Goal: Ask a question

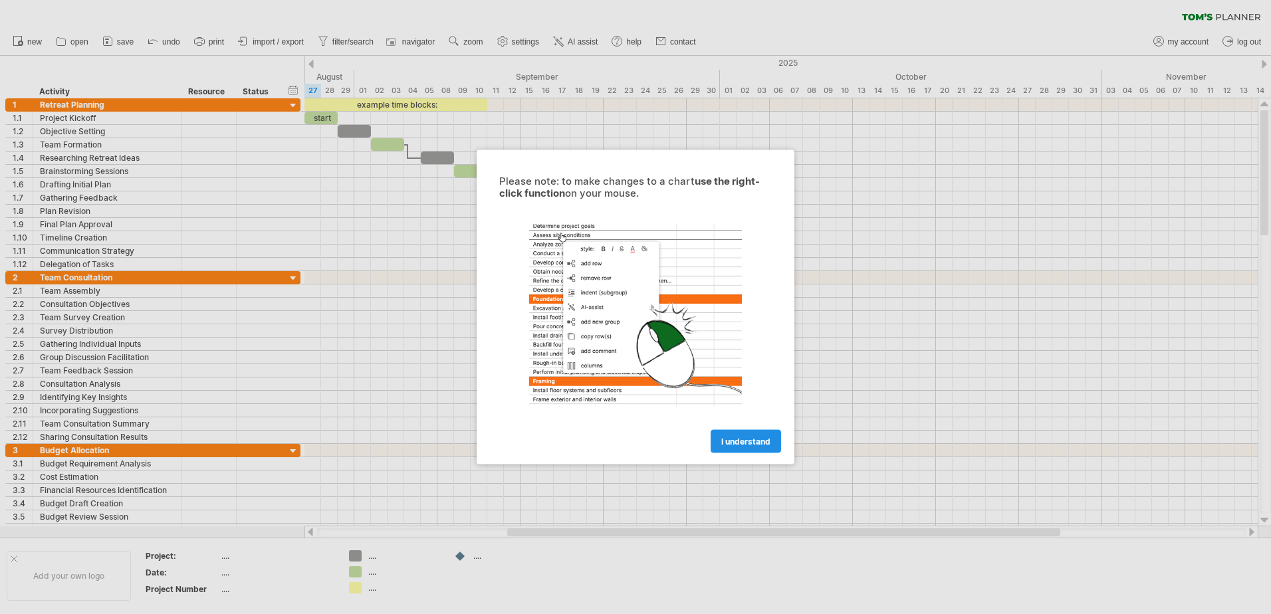
click at [750, 437] on span "I understand" at bounding box center [745, 442] width 49 height 10
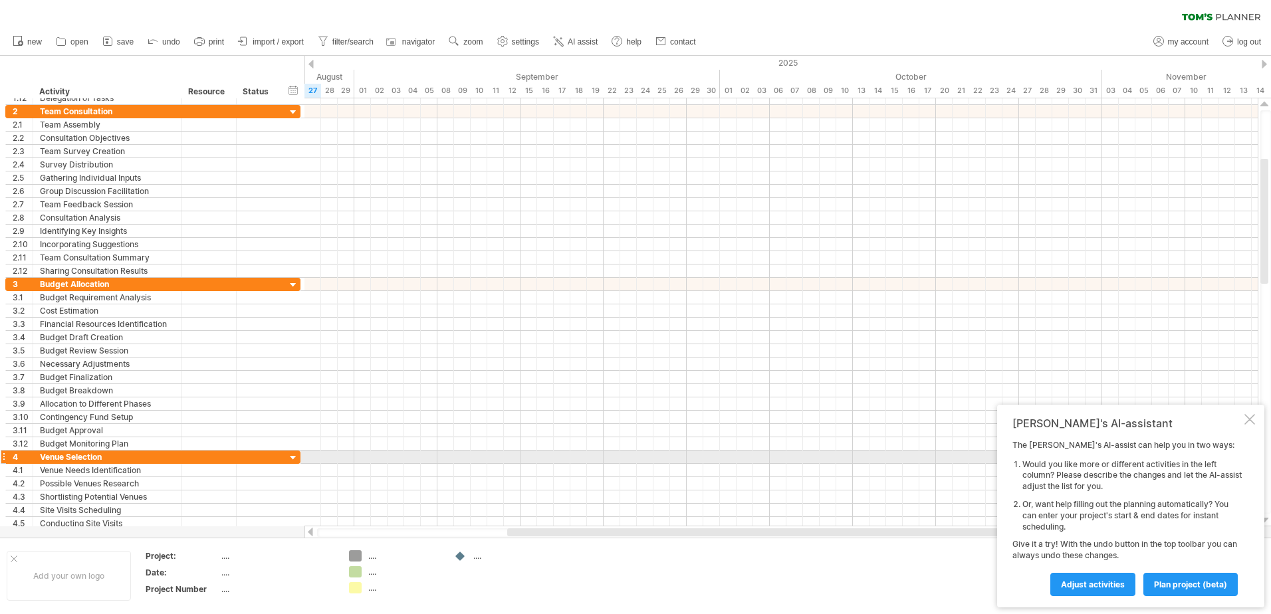
click at [294, 458] on div at bounding box center [293, 458] width 13 height 13
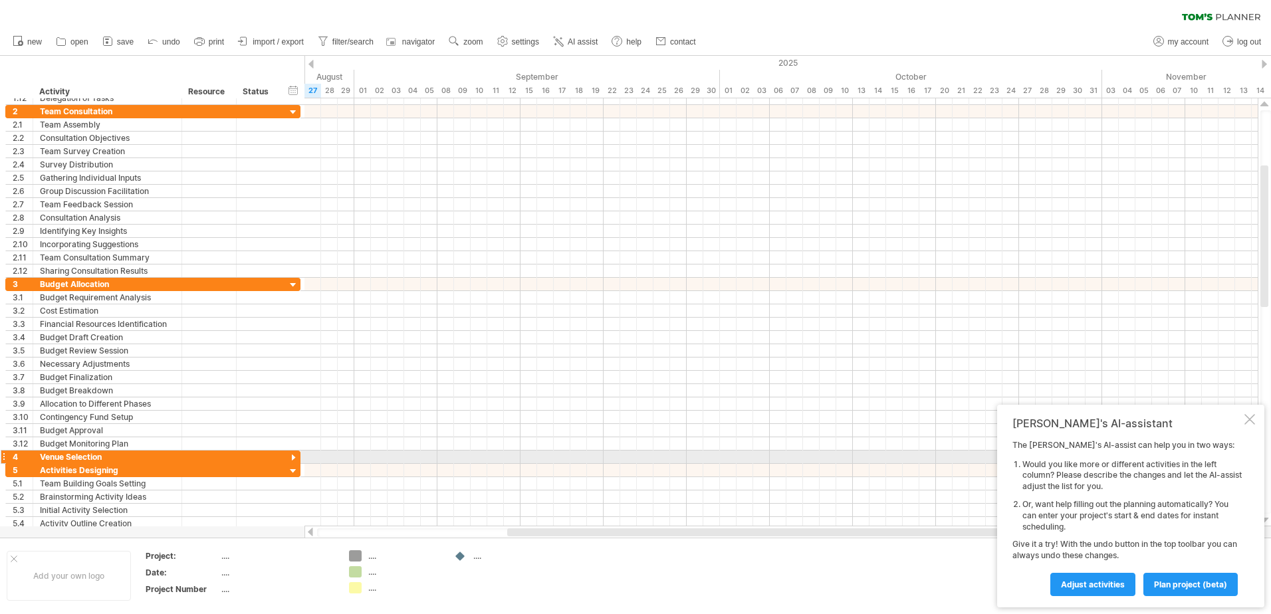
click at [294, 458] on div at bounding box center [293, 458] width 13 height 13
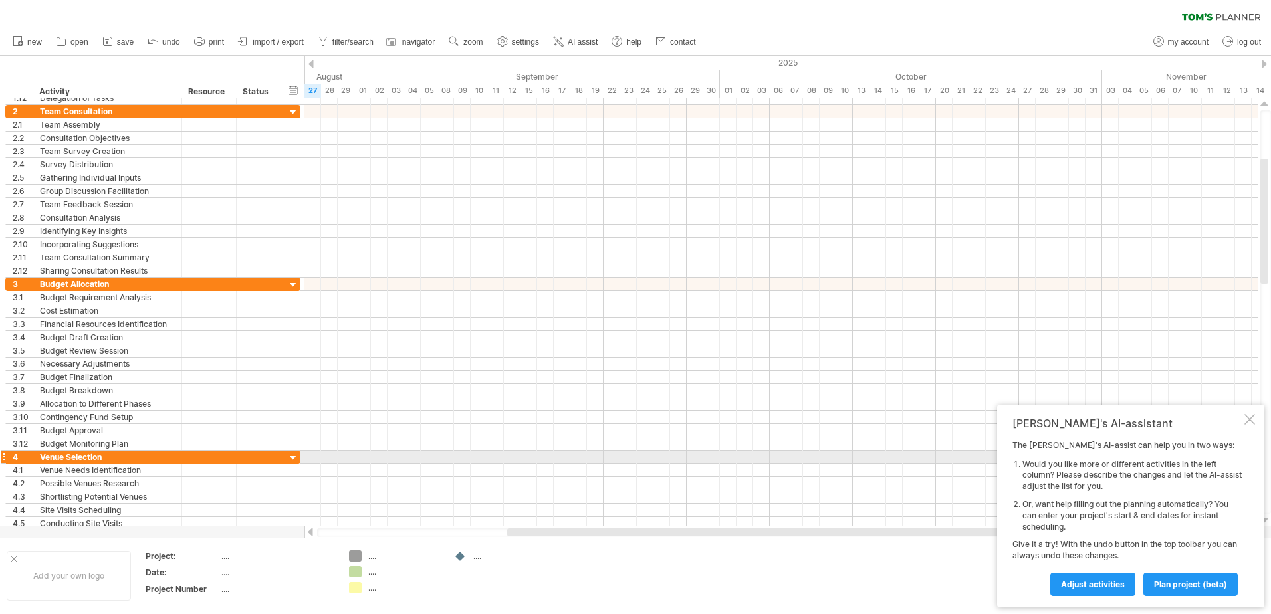
click at [294, 458] on div at bounding box center [293, 458] width 13 height 13
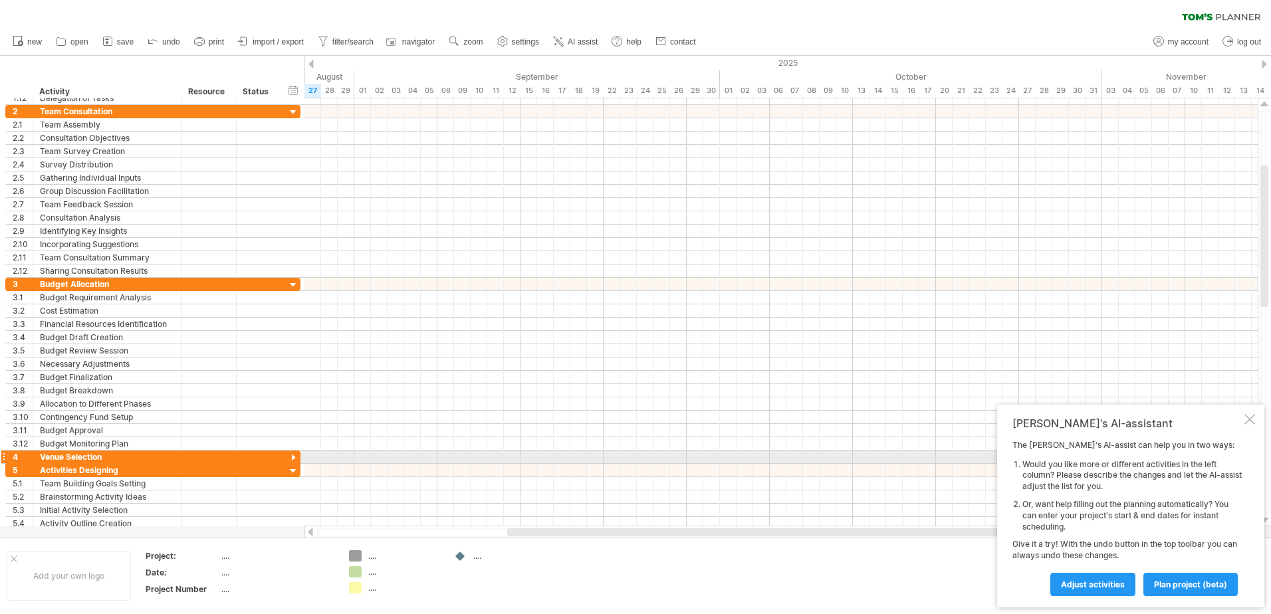
click at [294, 458] on div at bounding box center [293, 458] width 13 height 13
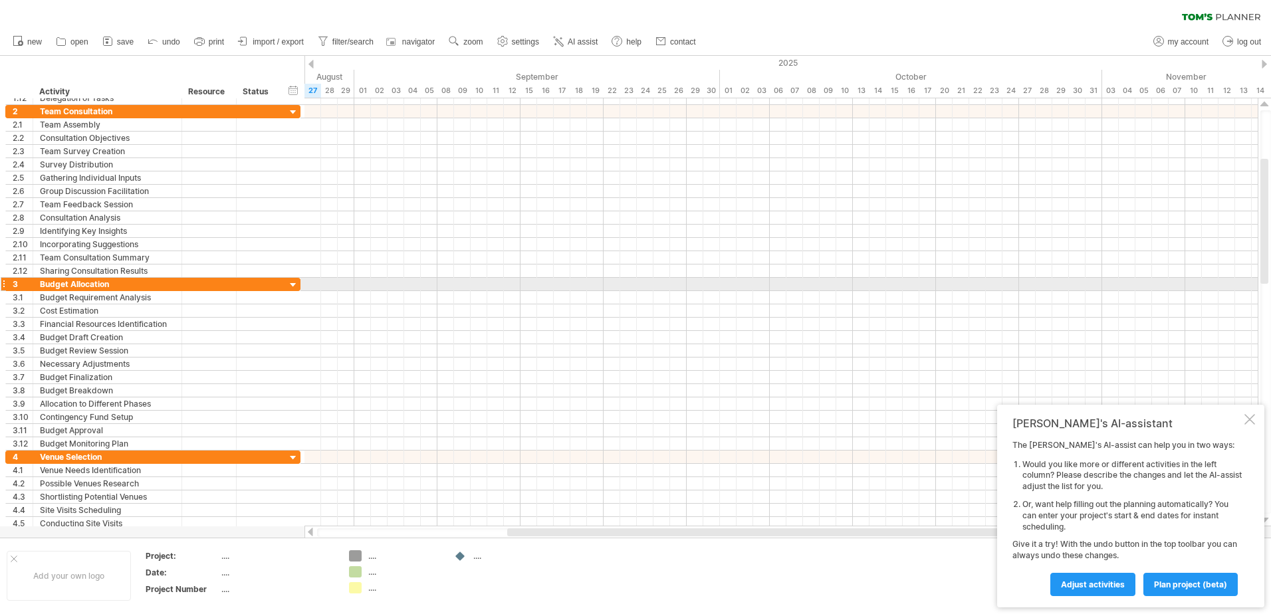
click at [292, 287] on div at bounding box center [293, 285] width 13 height 13
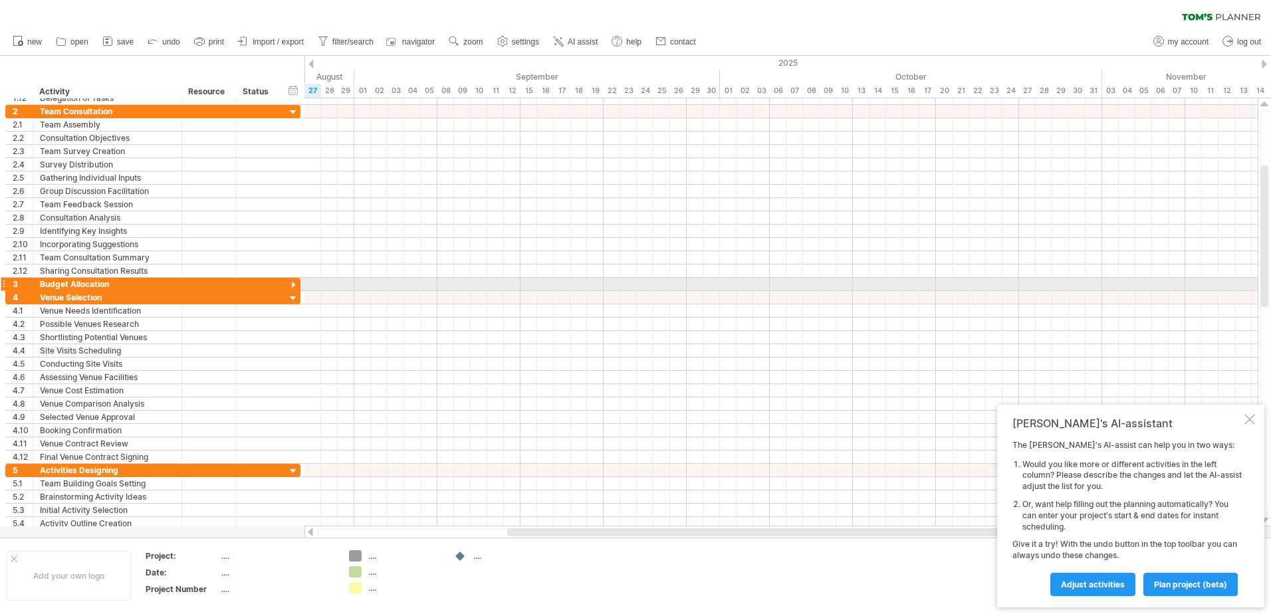
click at [292, 287] on div at bounding box center [293, 285] width 13 height 13
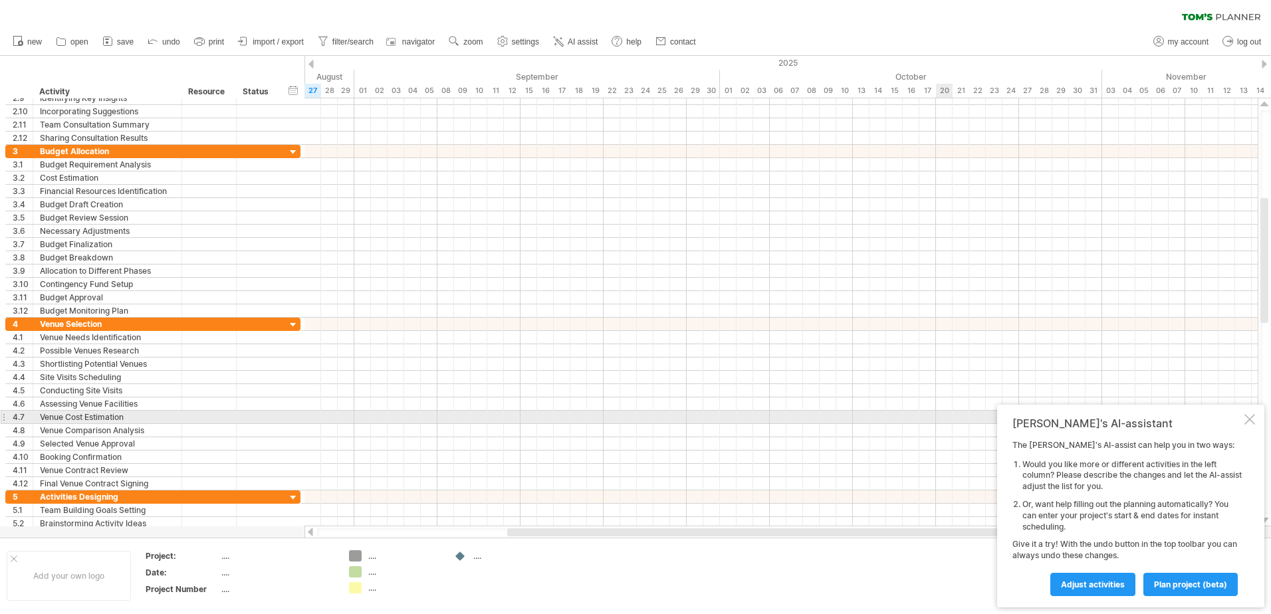
click at [1255, 421] on div "[PERSON_NAME]'s AI-assistant The [PERSON_NAME]'s AI-assist can help you in two …" at bounding box center [1130, 506] width 267 height 203
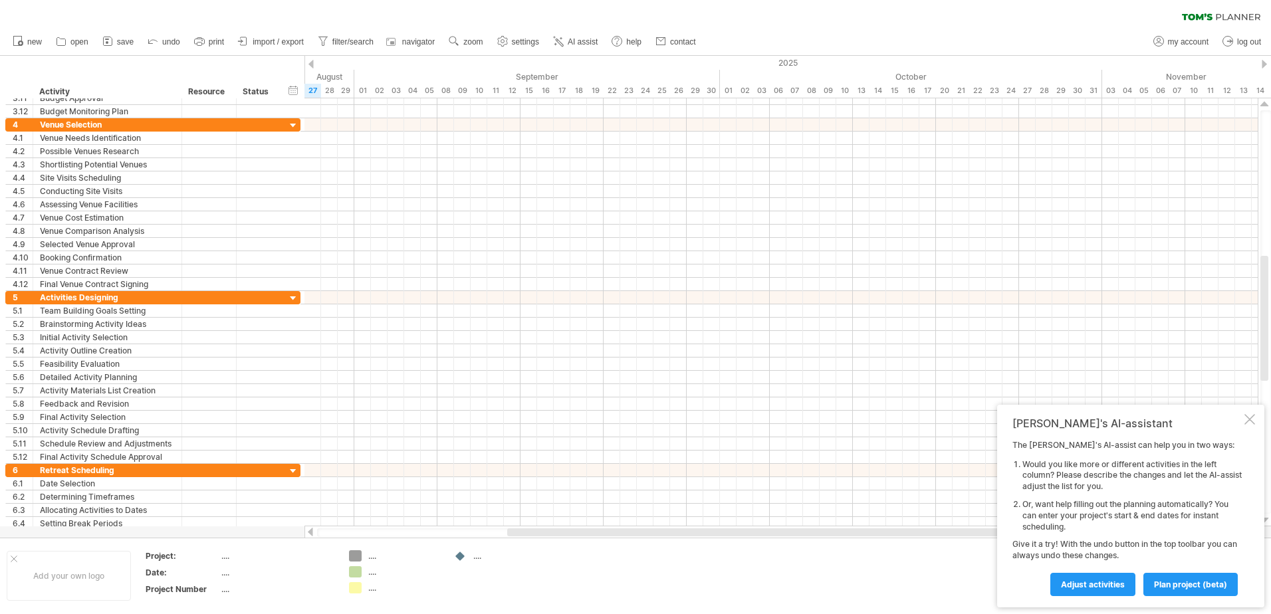
click at [352, 572] on div "Trying to reach [DOMAIN_NAME] Connected again... 0% clear filter new 1" at bounding box center [635, 307] width 1271 height 614
click at [359, 591] on div "Trying to reach [DOMAIN_NAME] Connected again... 0% clear filter new 1" at bounding box center [635, 307] width 1271 height 614
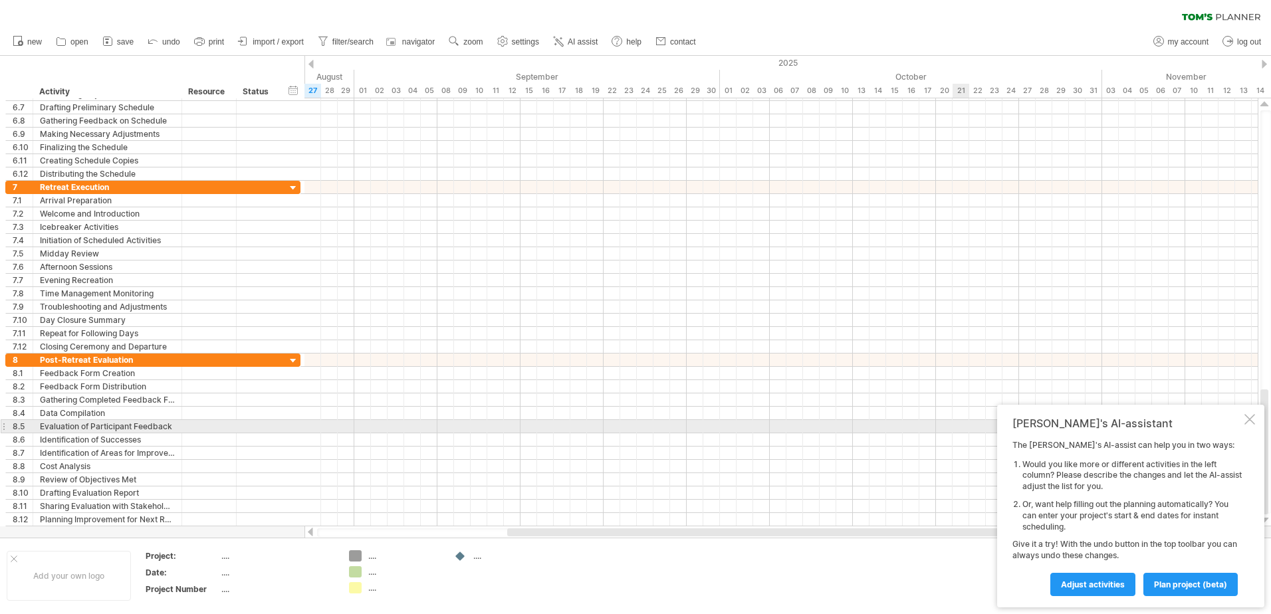
click at [1248, 421] on div at bounding box center [1250, 419] width 11 height 11
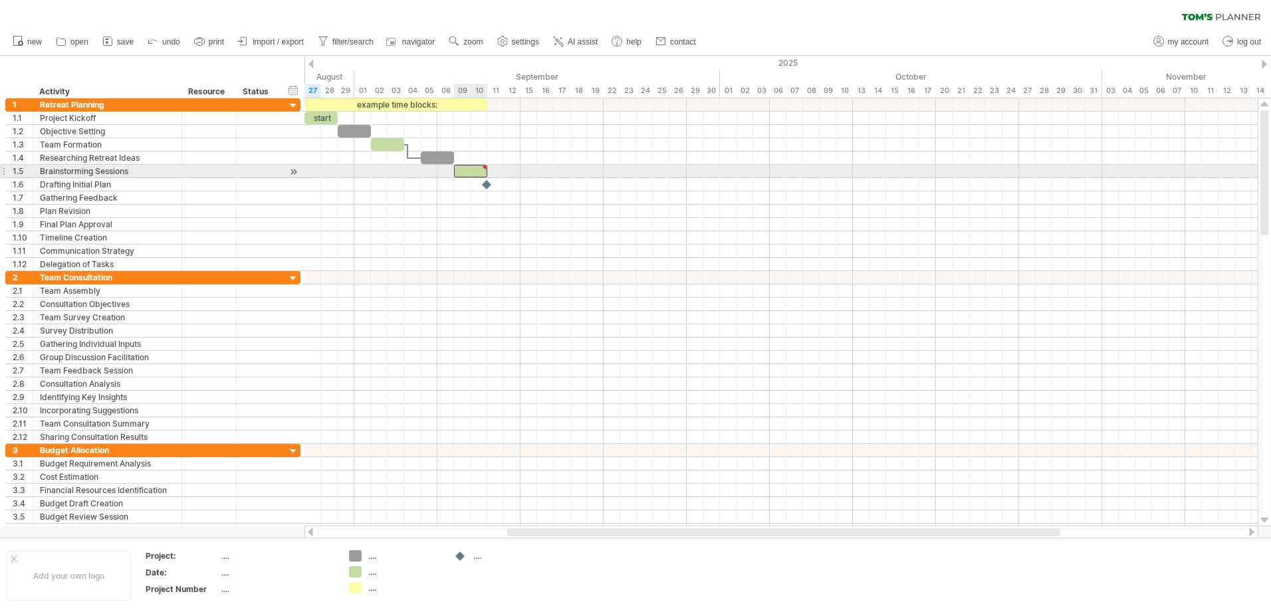
click at [468, 174] on div at bounding box center [470, 171] width 33 height 13
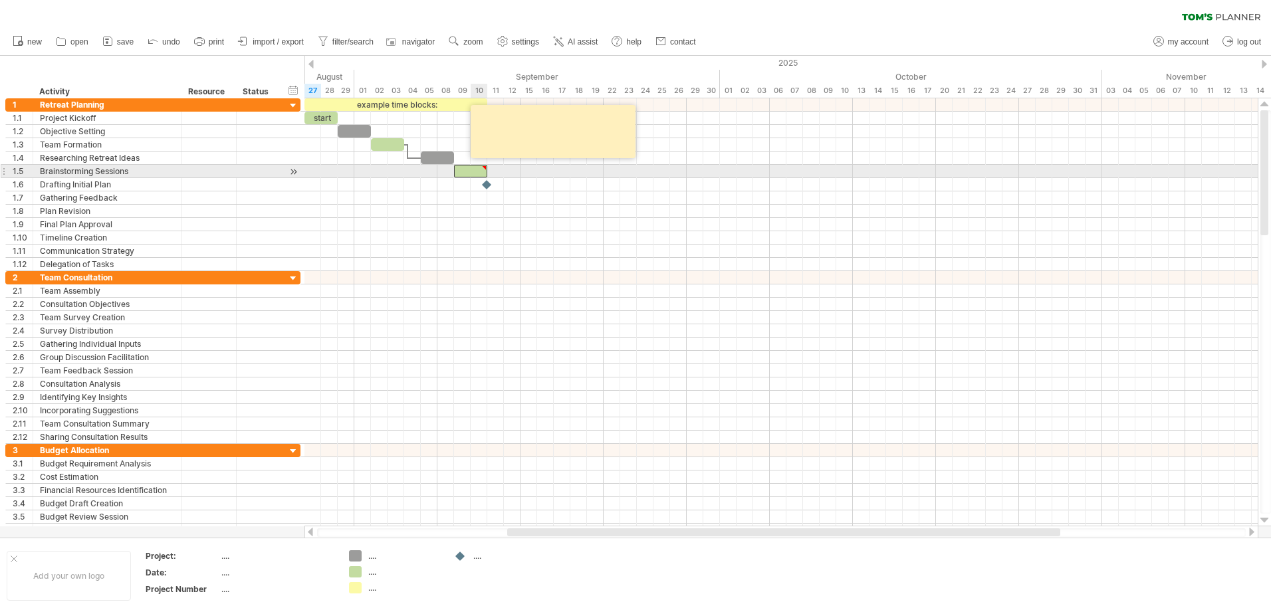
type textarea "**********"
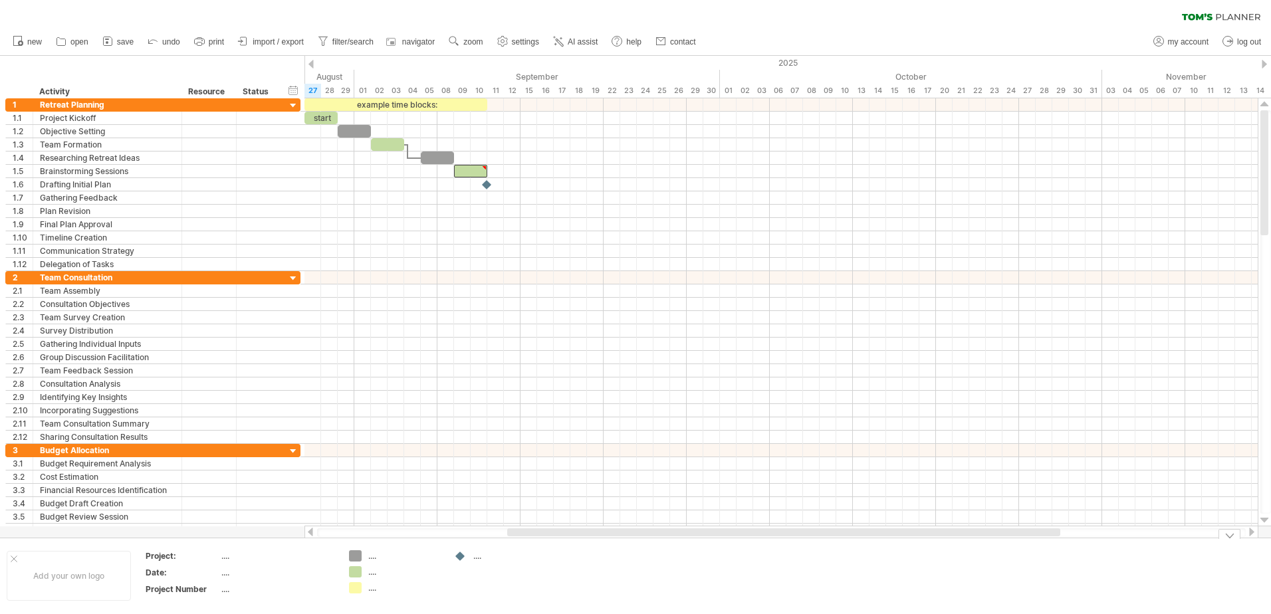
click at [356, 556] on div "Trying to reach [DOMAIN_NAME] Connected again... 0% clear filter new 1" at bounding box center [635, 307] width 1271 height 614
click at [355, 556] on div at bounding box center [355, 556] width 13 height 13
click at [356, 568] on div "Trying to reach [DOMAIN_NAME] Connected again... 0% clear filter new 1" at bounding box center [635, 307] width 1271 height 614
click at [356, 568] on div at bounding box center [355, 572] width 13 height 13
click at [359, 592] on div "Trying to reach [DOMAIN_NAME] Connected again... 0% clear filter new 1" at bounding box center [635, 307] width 1271 height 614
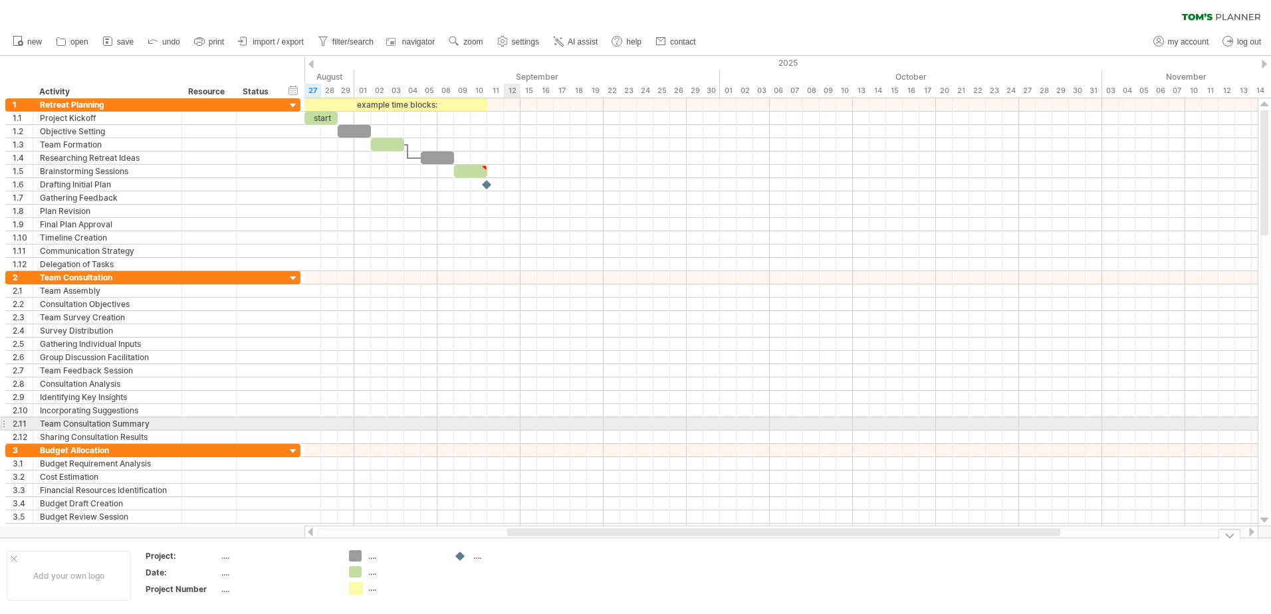
click at [519, 410] on div at bounding box center [780, 410] width 953 height 13
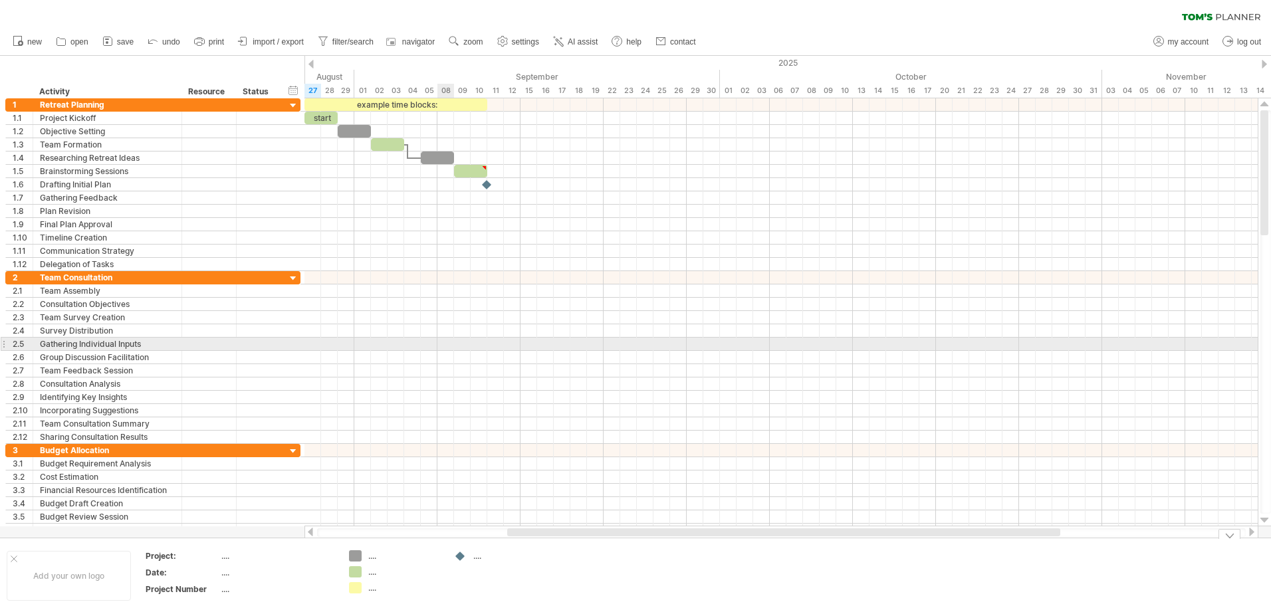
click at [453, 341] on div at bounding box center [780, 344] width 953 height 13
click at [466, 341] on div at bounding box center [780, 344] width 953 height 13
click at [230, 350] on div at bounding box center [209, 344] width 55 height 13
click at [380, 94] on div "02" at bounding box center [379, 91] width 17 height 14
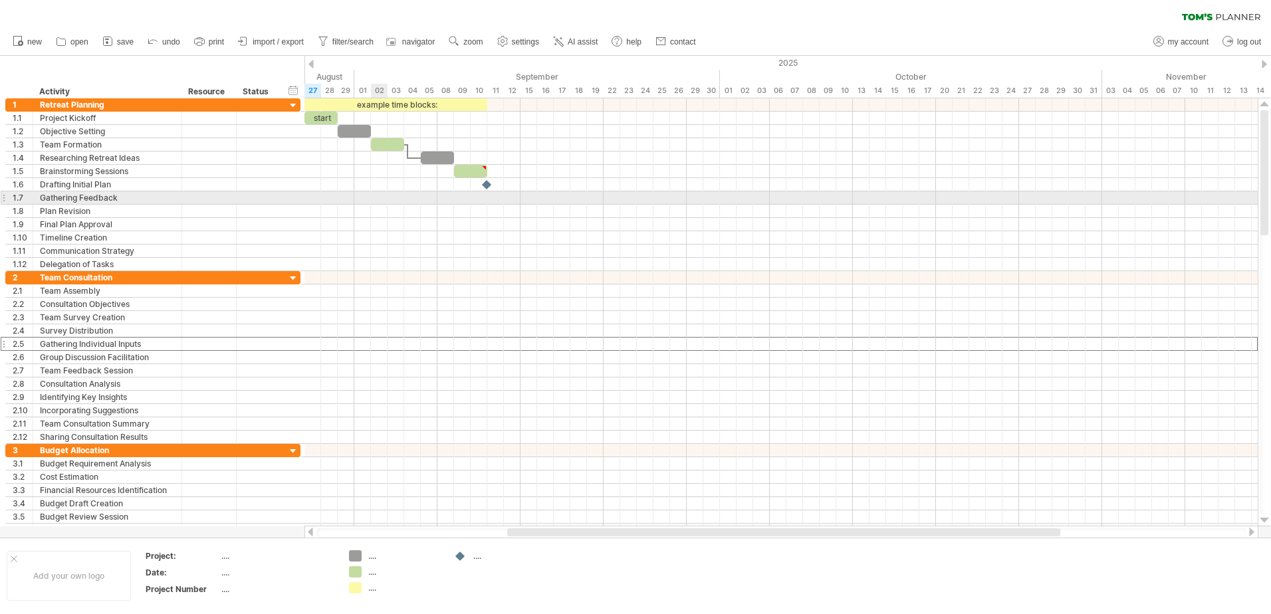
click at [380, 202] on div at bounding box center [780, 197] width 953 height 13
